Goal: Entertainment & Leisure: Consume media (video, audio)

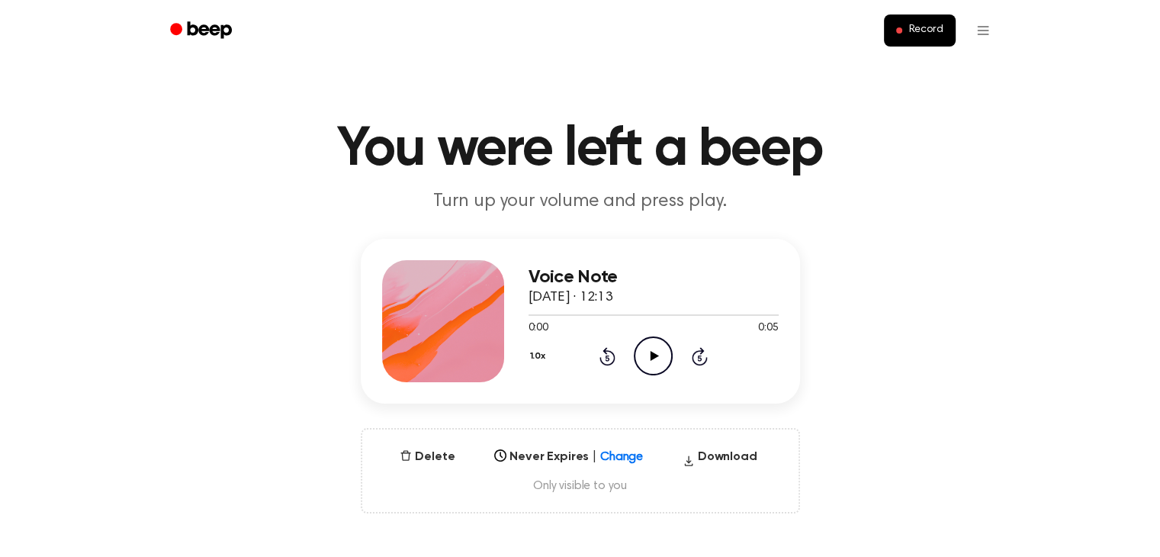
click at [644, 335] on div "0:00 0:05" at bounding box center [653, 328] width 250 height 16
click at [650, 345] on icon "Play Audio" at bounding box center [653, 355] width 39 height 39
click at [647, 345] on icon "Pause Audio" at bounding box center [653, 355] width 39 height 39
click at [644, 345] on icon "Play Audio" at bounding box center [653, 355] width 39 height 39
drag, startPoint x: 615, startPoint y: 319, endPoint x: 747, endPoint y: 314, distance: 132.0
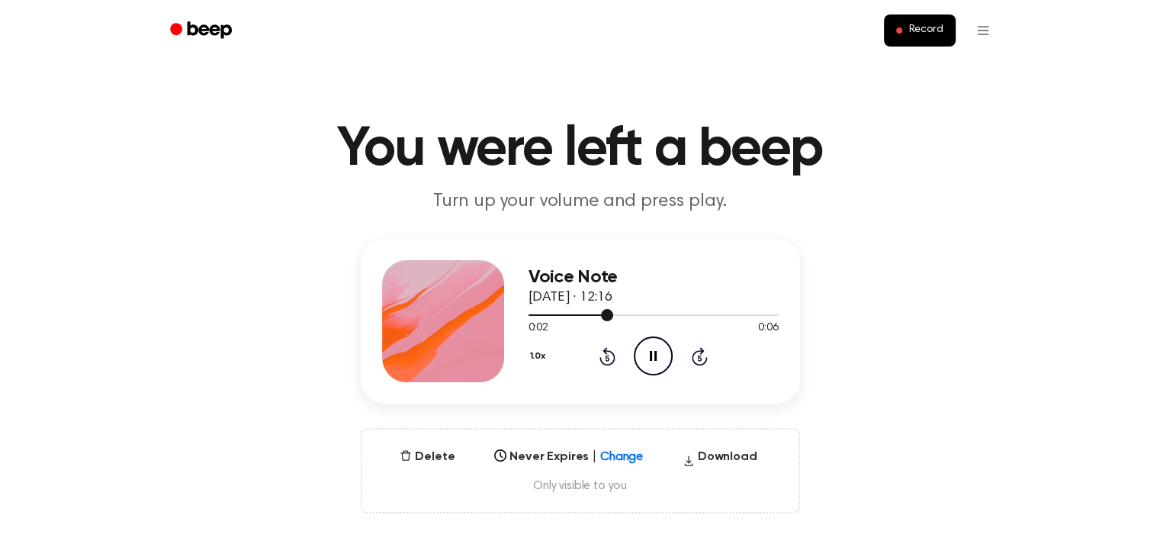
click at [745, 314] on div at bounding box center [653, 314] width 250 height 12
click at [746, 313] on div at bounding box center [653, 314] width 250 height 12
click at [637, 361] on icon "Play Audio" at bounding box center [653, 355] width 39 height 39
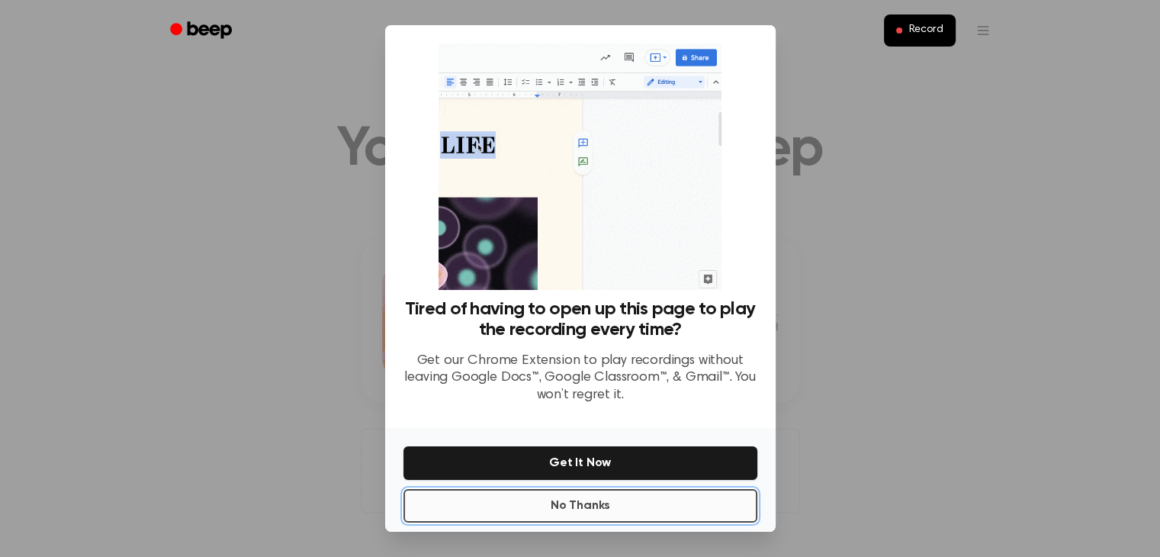
click at [655, 498] on button "No Thanks" at bounding box center [580, 506] width 354 height 34
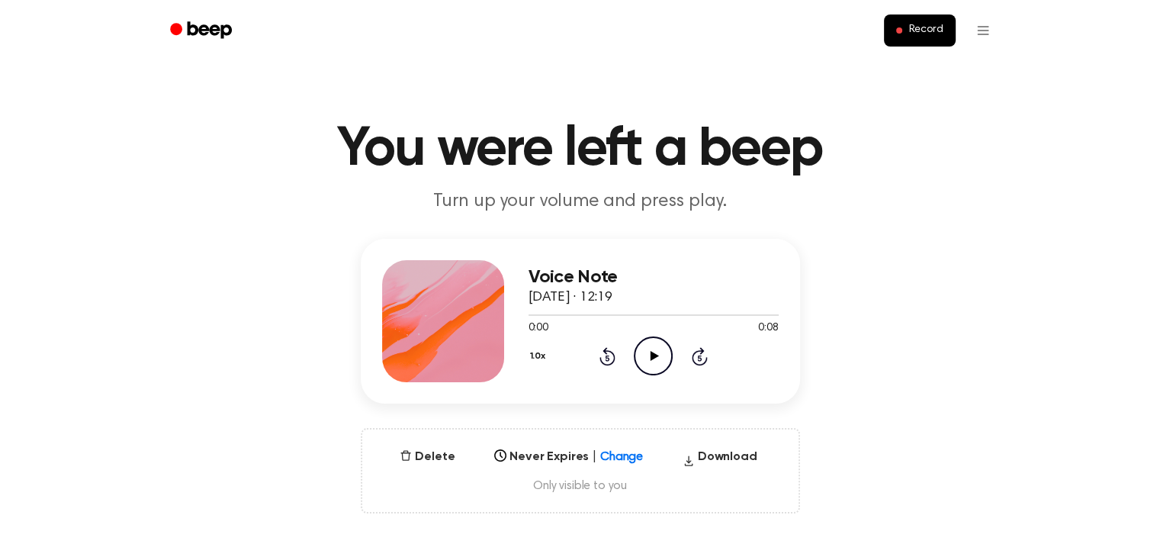
click at [632, 353] on div "1.0x Rewind 5 seconds Play Audio Skip 5 seconds" at bounding box center [653, 355] width 250 height 39
click at [642, 352] on icon "Play Audio" at bounding box center [653, 355] width 39 height 39
drag, startPoint x: 592, startPoint y: 317, endPoint x: 656, endPoint y: 312, distance: 64.3
click at [647, 312] on div at bounding box center [653, 314] width 250 height 12
click at [662, 359] on icon "Play Audio" at bounding box center [653, 355] width 39 height 39
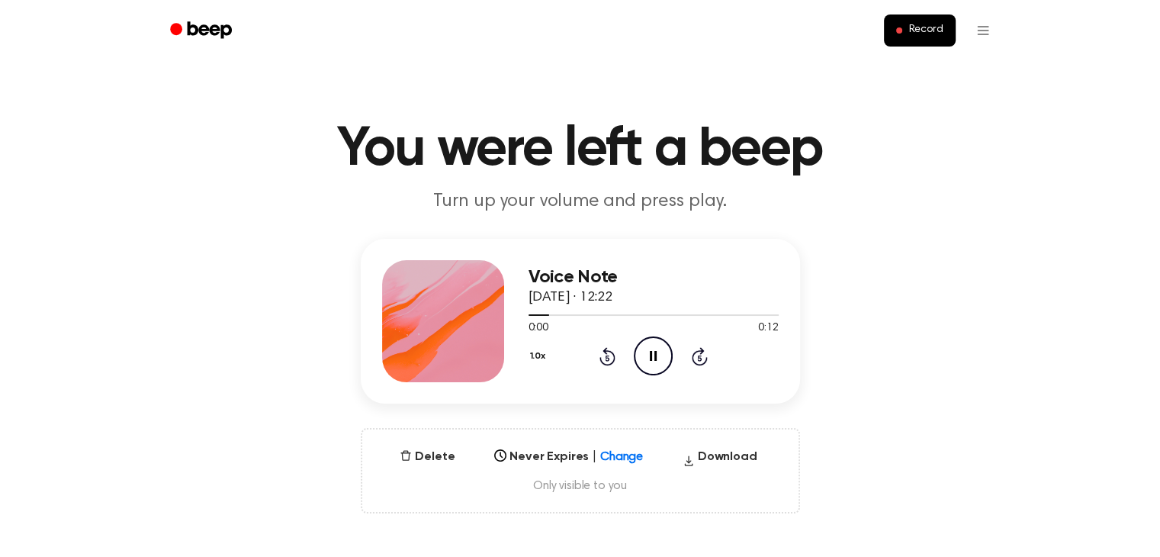
click at [655, 360] on icon at bounding box center [653, 356] width 7 height 10
